Goal: Navigation & Orientation: Find specific page/section

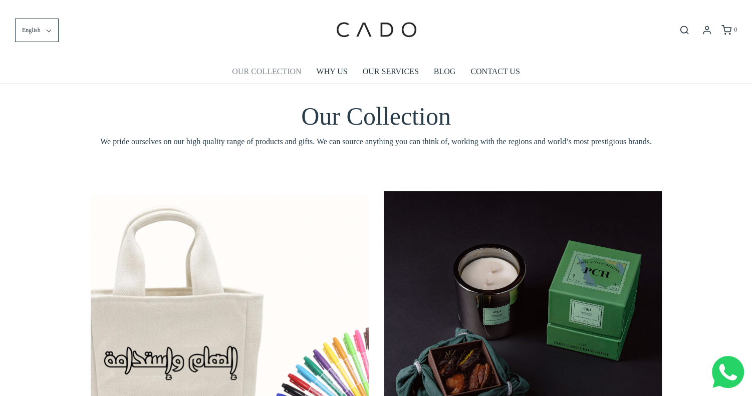
click at [269, 74] on link "OUR COLLECTION" at bounding box center [266, 71] width 69 height 23
